Goal: Find specific page/section: Find specific page/section

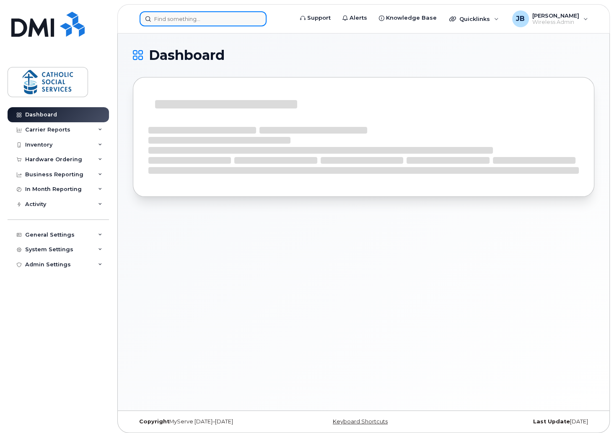
click at [179, 16] on input at bounding box center [202, 18] width 127 height 15
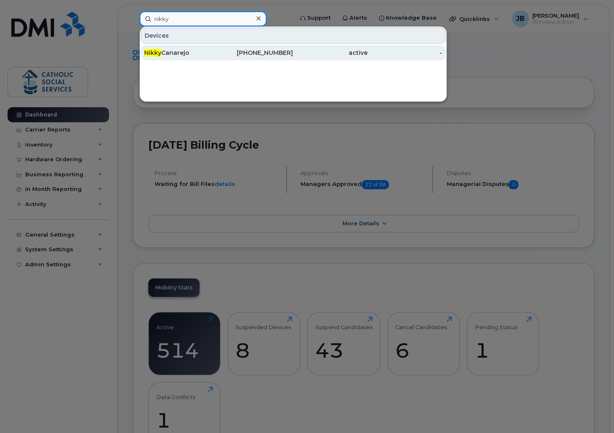
type input "nikky"
click at [184, 53] on div "Nikky Canarejo" at bounding box center [181, 53] width 75 height 8
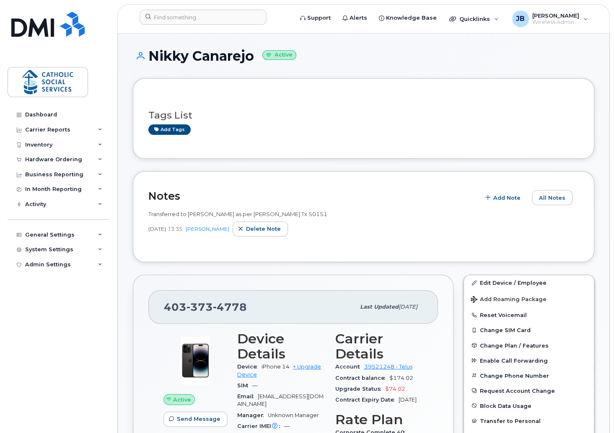
drag, startPoint x: 583, startPoint y: 49, endPoint x: 568, endPoint y: 49, distance: 15.5
click at [583, 49] on h1 "Nikky Canarejo Active" at bounding box center [363, 56] width 461 height 15
click at [211, 15] on input at bounding box center [202, 17] width 127 height 15
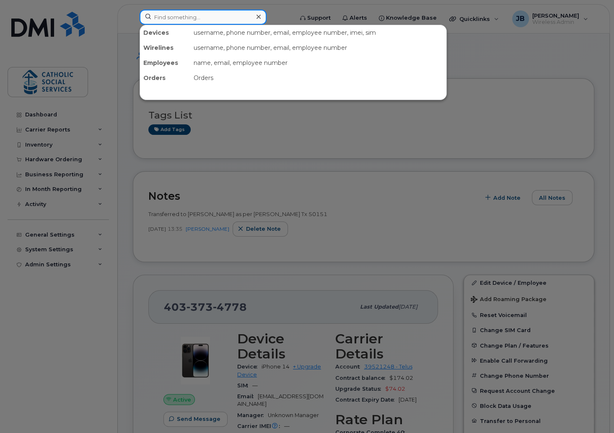
paste input "7802335364"
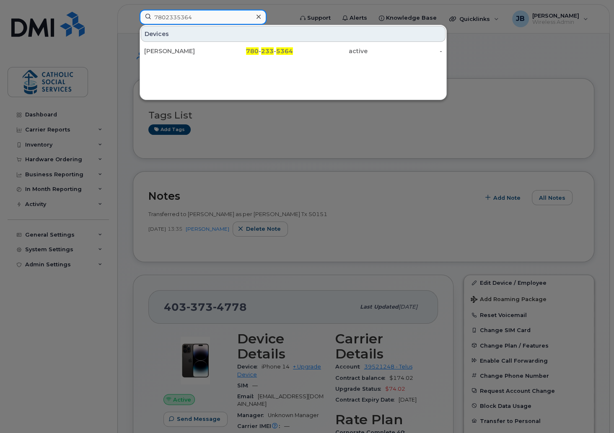
type input "7802335364+"
